Goal: Communication & Community: Answer question/provide support

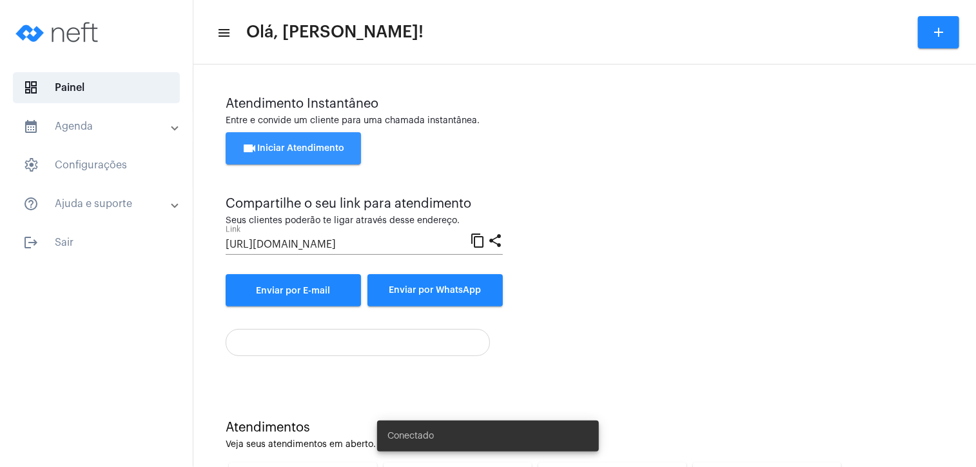
click at [332, 146] on span "videocam Iniciar Atendimento" at bounding box center [293, 148] width 102 height 9
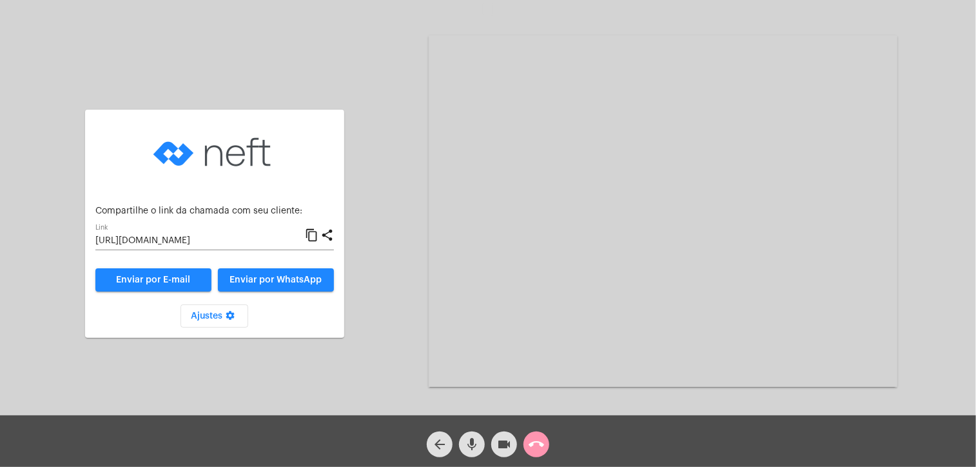
click at [307, 235] on mat-icon "content_copy" at bounding box center [312, 234] width 14 height 15
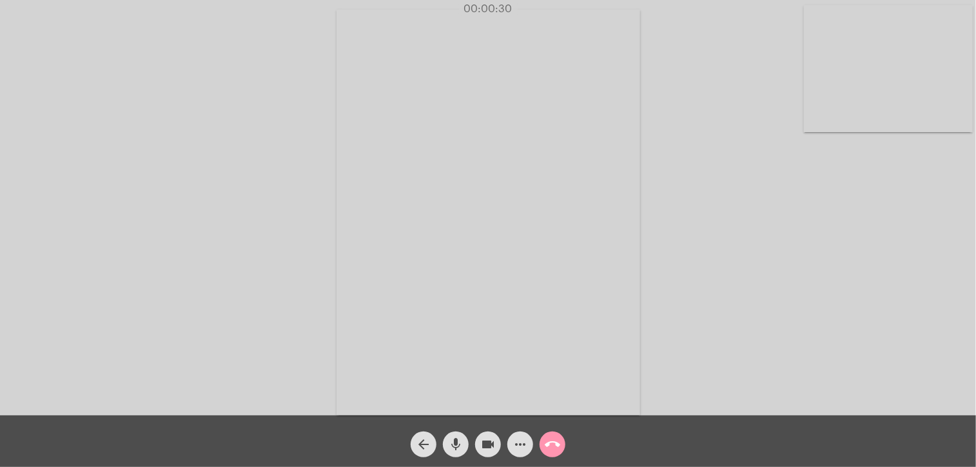
click at [552, 453] on span "call_end" at bounding box center [552, 444] width 15 height 26
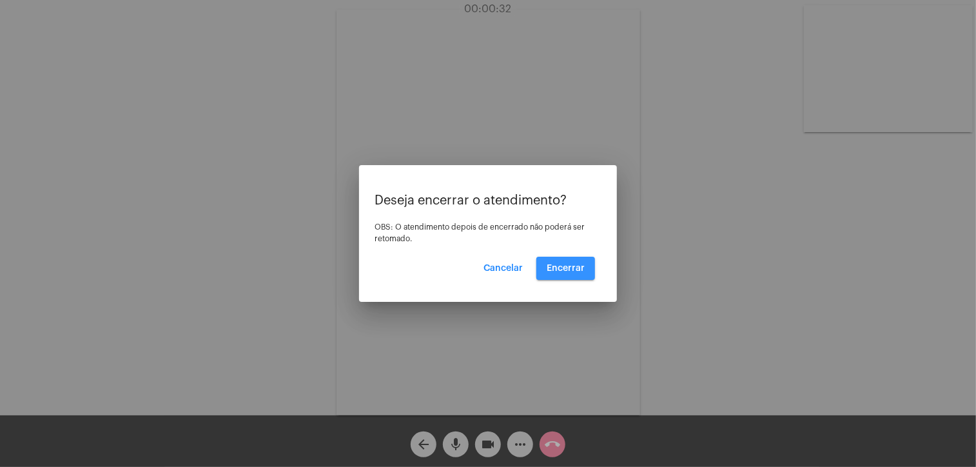
click at [569, 264] on span "Encerrar" at bounding box center [565, 268] width 38 height 9
